Goal: Information Seeking & Learning: Learn about a topic

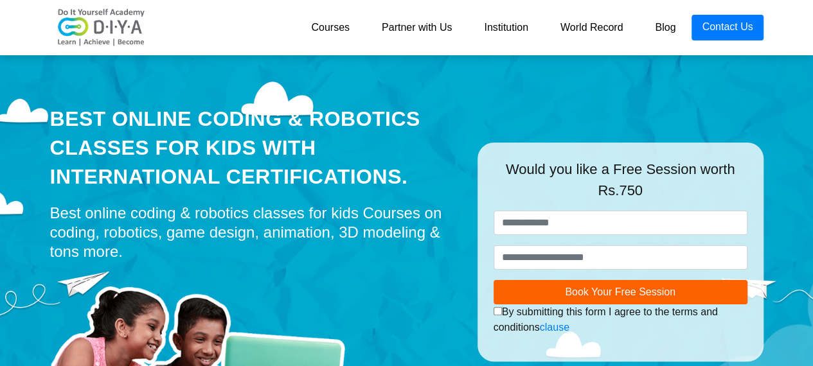
click at [347, 32] on link "Courses" at bounding box center [330, 28] width 71 height 26
